Goal: Check status: Check status

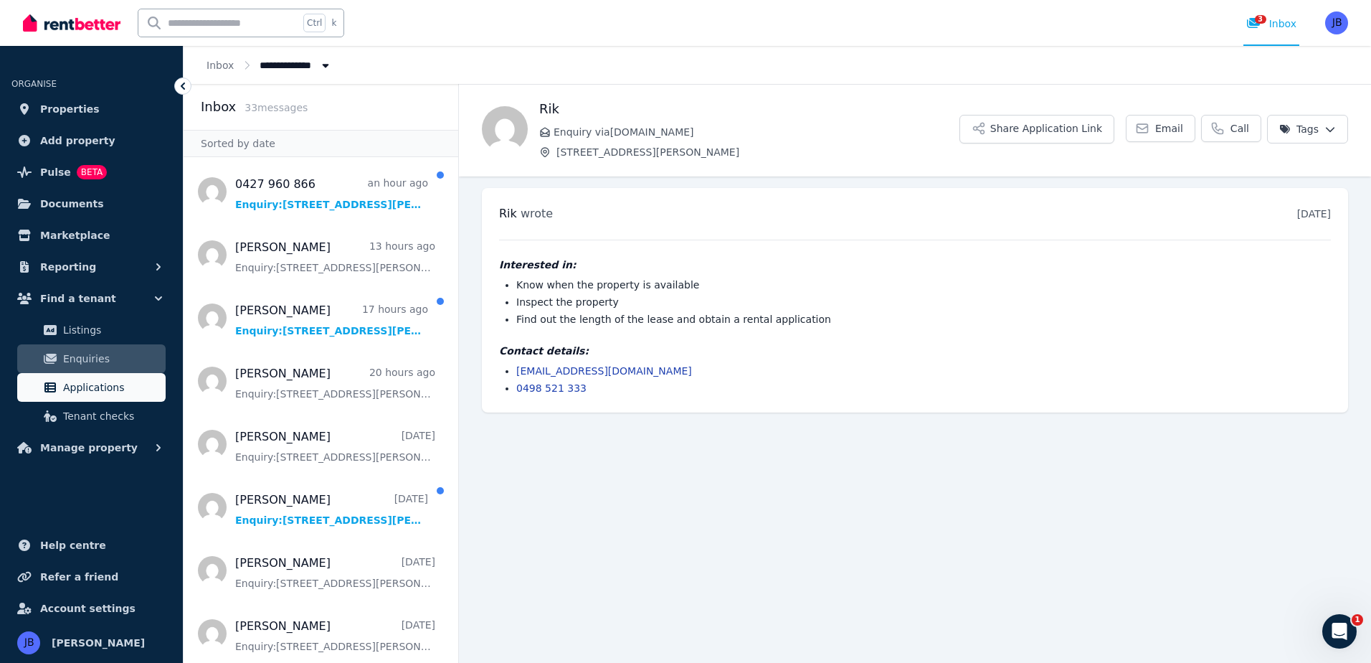
click at [89, 379] on span "Applications" at bounding box center [111, 387] width 97 height 17
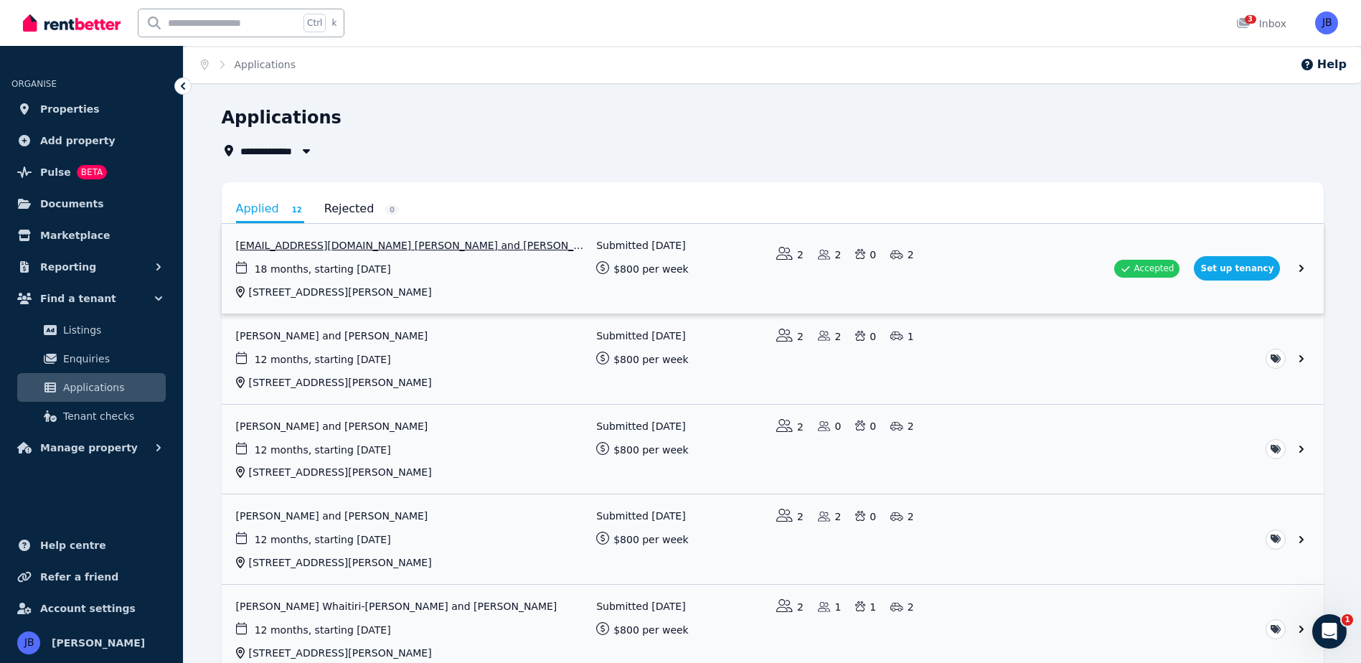
click at [314, 242] on link "View application: Kaylchev22@gmail.com Chevin and Patrick James Clough" at bounding box center [773, 269] width 1102 height 90
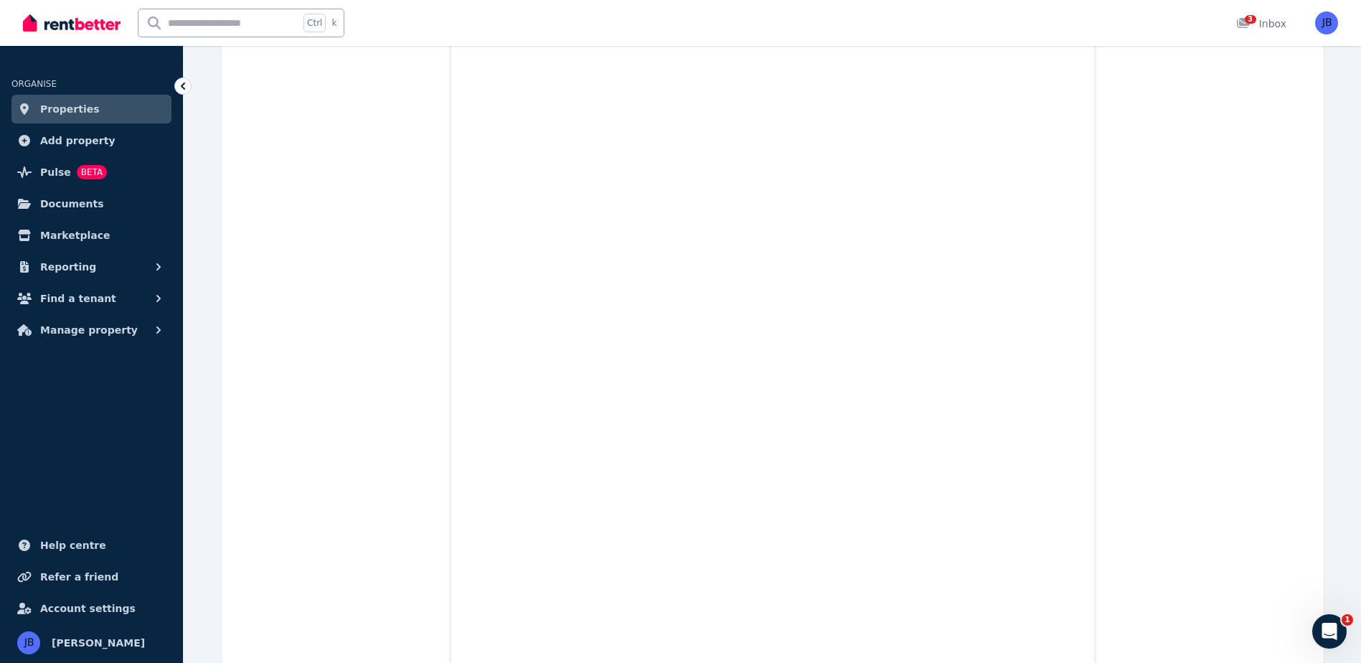
scroll to position [3215, 0]
